Goal: Task Accomplishment & Management: Manage account settings

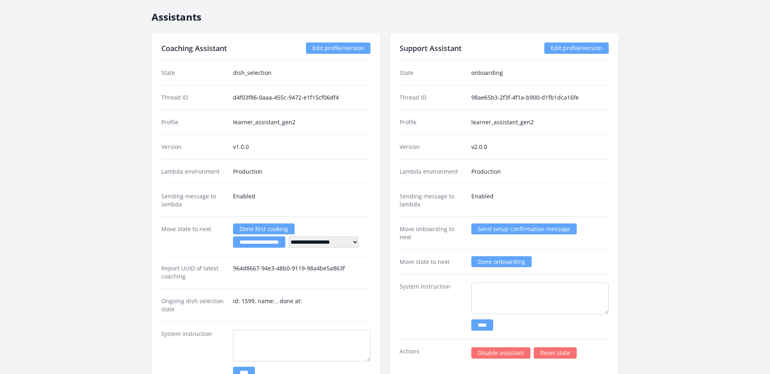
scroll to position [1418, 0]
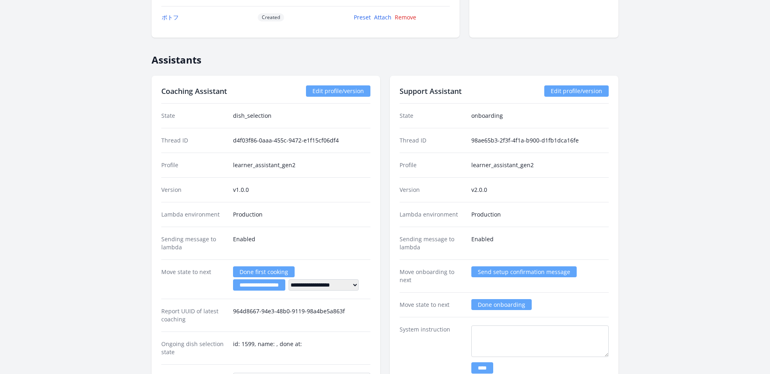
click at [329, 91] on link "Edit profile/version" at bounding box center [338, 91] width 64 height 11
click at [345, 93] on link "Edit profile/version" at bounding box center [338, 91] width 64 height 11
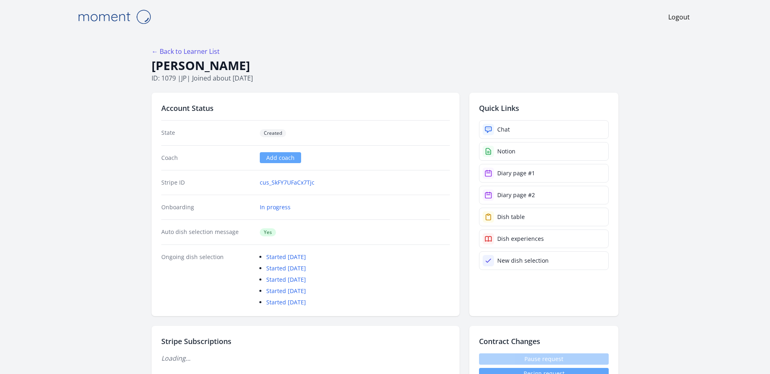
scroll to position [1418, 0]
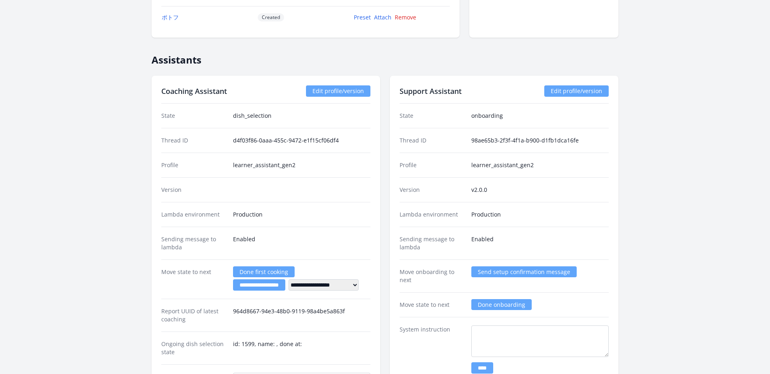
click at [573, 89] on link "Edit profile/version" at bounding box center [576, 91] width 64 height 11
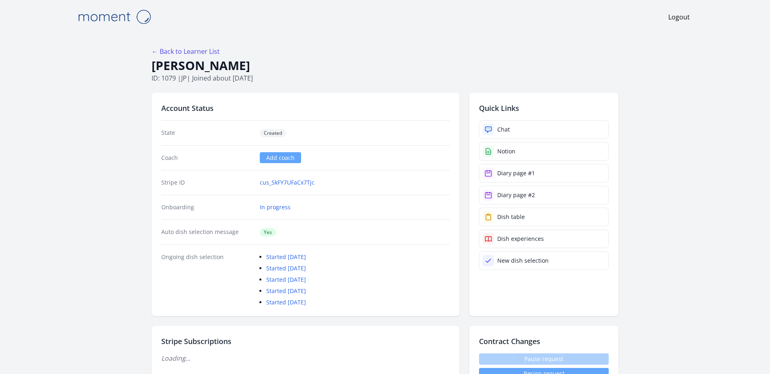
scroll to position [1418, 0]
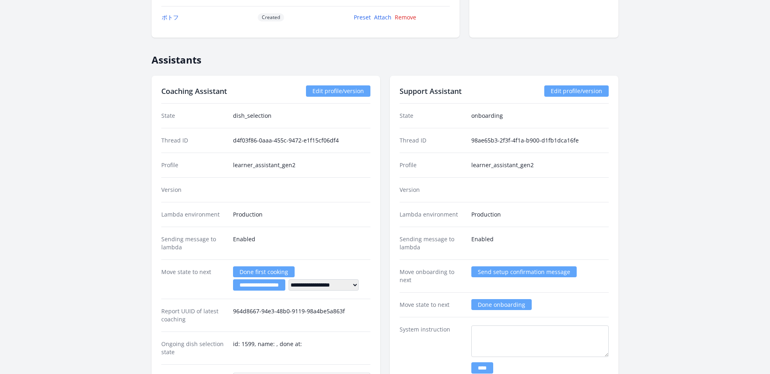
click at [524, 122] on div "State onboarding" at bounding box center [504, 116] width 209 height 24
click at [586, 89] on link "Edit profile/version" at bounding box center [576, 91] width 64 height 11
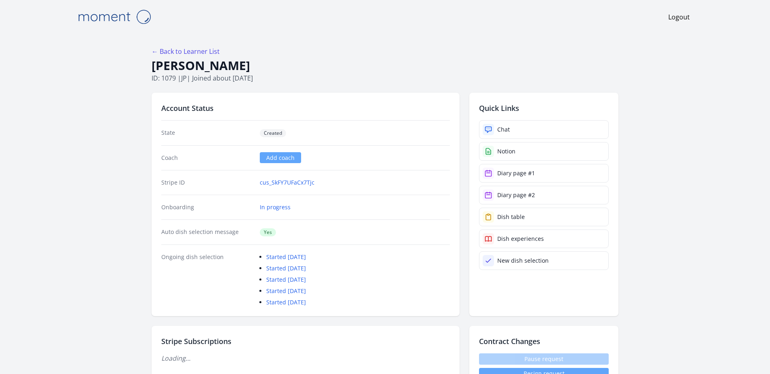
scroll to position [1418, 0]
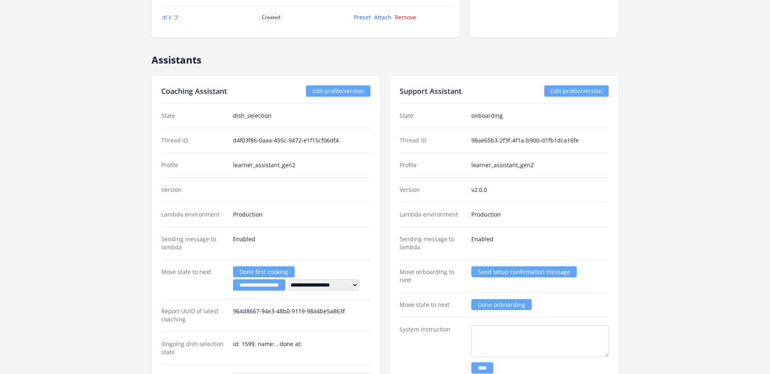
click at [326, 94] on link "Edit profile/version" at bounding box center [338, 91] width 64 height 11
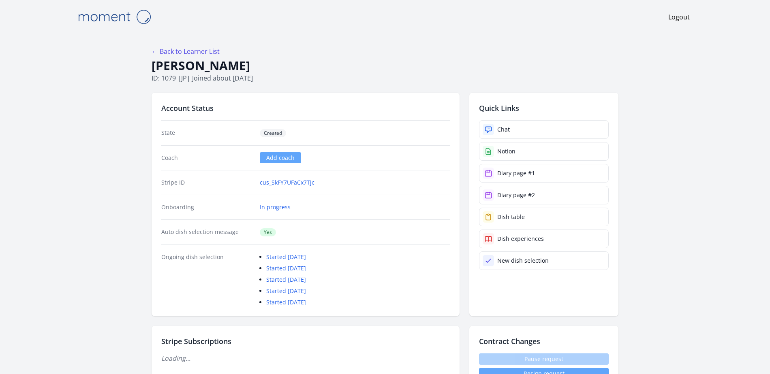
scroll to position [1418, 0]
